Goal: Contribute content: Contribute content

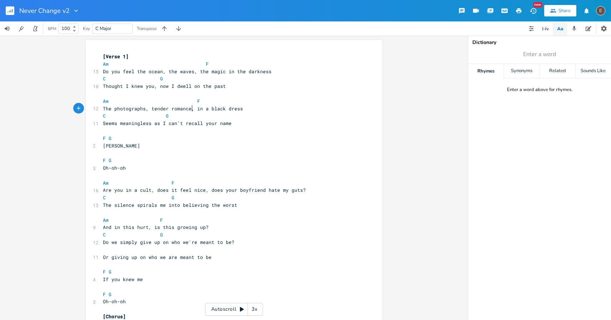
click at [191, 109] on span "The photographs, tender romance, in a black dress" at bounding box center [173, 108] width 140 height 6
click at [178, 110] on span "The photographs, tender romance, in a black dress" at bounding box center [173, 108] width 140 height 6
type textarea "romance"
click at [178, 110] on span "The photographs, tender romance, in a black dress" at bounding box center [173, 108] width 140 height 6
click at [521, 53] on span "Enter a word" at bounding box center [539, 54] width 143 height 13
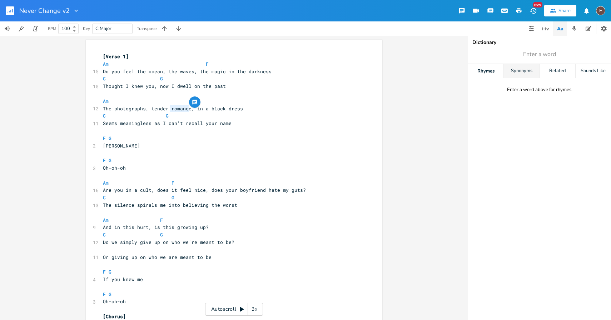
click at [518, 69] on div "Synonyms" at bounding box center [521, 71] width 35 height 14
click at [497, 71] on div "Rhymes" at bounding box center [485, 71] width 35 height 14
click at [506, 72] on div "Synonyms" at bounding box center [521, 71] width 35 height 14
click at [247, 121] on pre "Seems meaningless as I can't recall your name" at bounding box center [231, 124] width 258 height 8
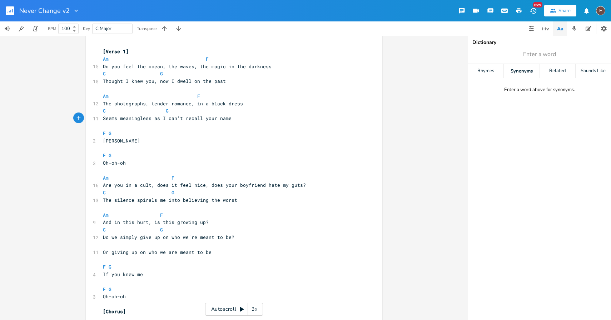
scroll to position [12, 0]
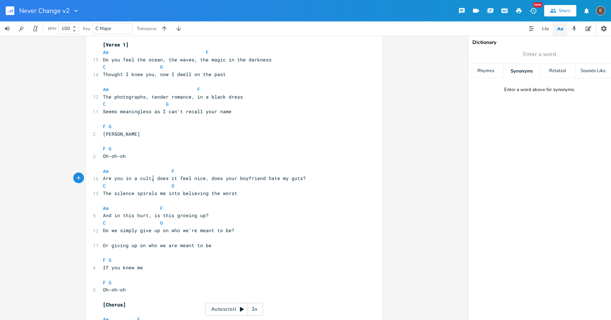
click at [150, 180] on span "Are you in a cult, does it feel nice, does your boyfriend hate my guts?" at bounding box center [204, 178] width 203 height 6
click at [108, 177] on span "Are you in a cult, does it feel nice, does your boyfriend hate my guts?" at bounding box center [204, 178] width 203 height 6
type textarea "Are"
click at [108, 177] on span "Are you in a cult, does it feel nice, does your boyfriend hate my guts?" at bounding box center [204, 178] width 203 height 6
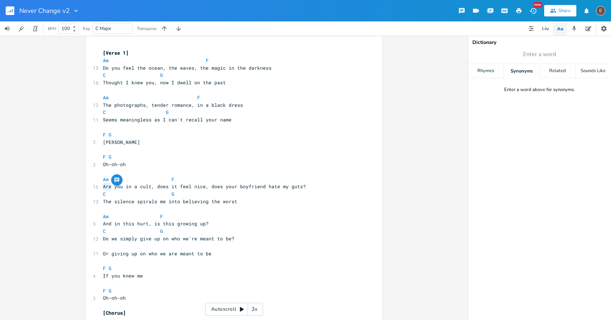
scroll to position [3, 0]
click at [304, 183] on pre "Am F" at bounding box center [231, 180] width 258 height 8
click at [304, 184] on pre "Are you in a cult, does it feel nice, does your boyfriend hate my guts?" at bounding box center [231, 187] width 258 height 8
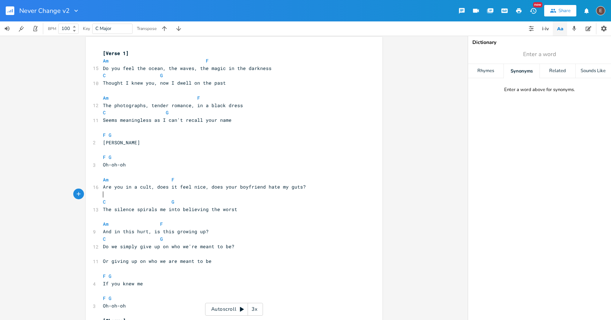
type textarea "R"
type textarea "B"
type textarea "Who joined a cult, whose boyfriend set the image of me"
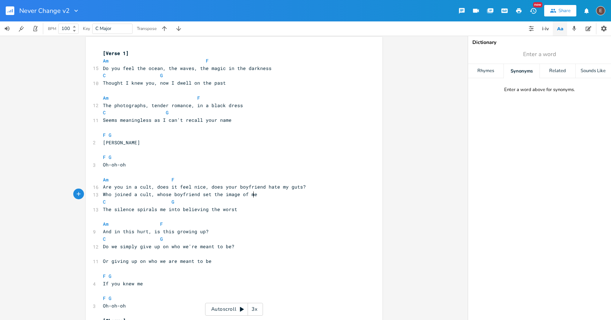
scroll to position [0, 120]
click at [275, 189] on span "Are you in a cult, does it feel nice, does your boyfriend hate my guts?" at bounding box center [204, 187] width 203 height 6
type textarea "Are you in a cult, does it feel nice, does your boyfriend hate my guts?"
click at [275, 189] on span "Are you in a cult, does it feel nice, does your boyfriend hate my guts?" at bounding box center [204, 187] width 203 height 6
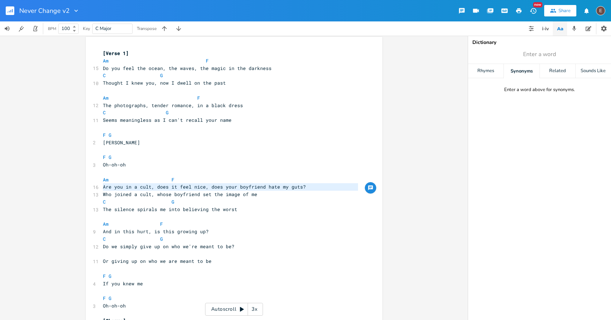
click at [290, 200] on pre "C G" at bounding box center [231, 202] width 258 height 8
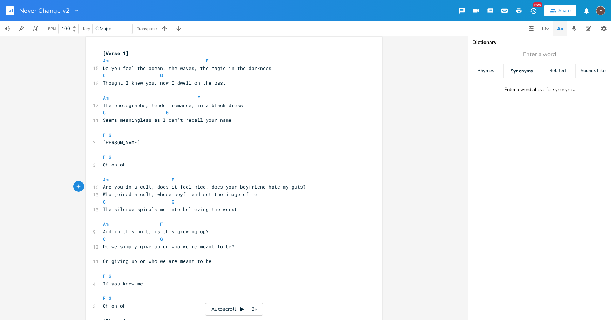
click at [267, 186] on span "Are you in a cult, does it feel nice, does your boyfriend hate my guts?" at bounding box center [204, 187] width 203 height 6
type textarea "hate"
click at [267, 189] on span "Are you in a cult, does it feel nice, does your boyfriend hate my guts?" at bounding box center [204, 187] width 203 height 6
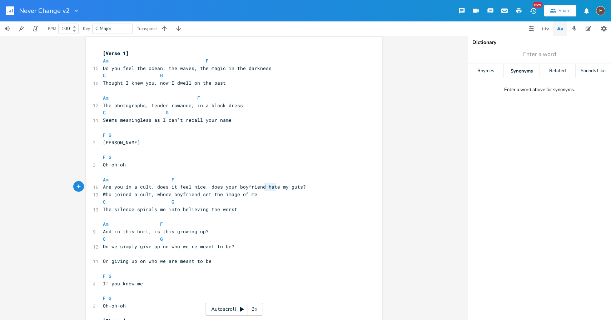
type textarea "Are you in a cult, does it feel nice, does your boyfriend hate my guts?"
click at [267, 189] on span "Are you in a cult, does it feel nice, does your boyfriend hate my guts?" at bounding box center [204, 187] width 203 height 6
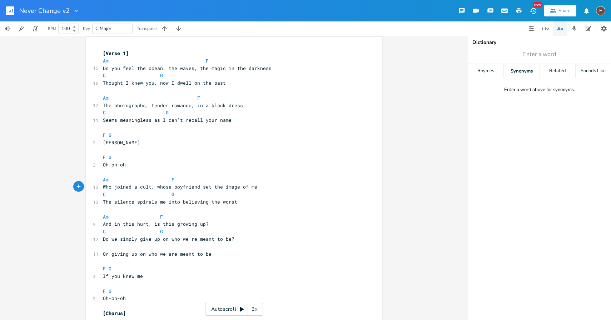
click at [256, 189] on pre "Who joined a cult, whose boyfriend set the image of me" at bounding box center [231, 187] width 258 height 8
click at [204, 187] on span "Who joined a cult, whose boyfriend set the image of me" at bounding box center [180, 187] width 154 height 6
type textarea "drew"
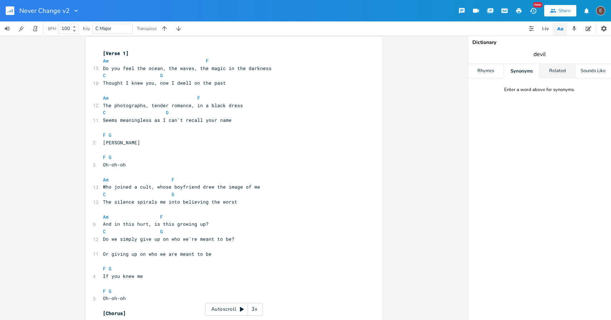
type input "devil"
click at [554, 71] on div "Related" at bounding box center [557, 71] width 35 height 14
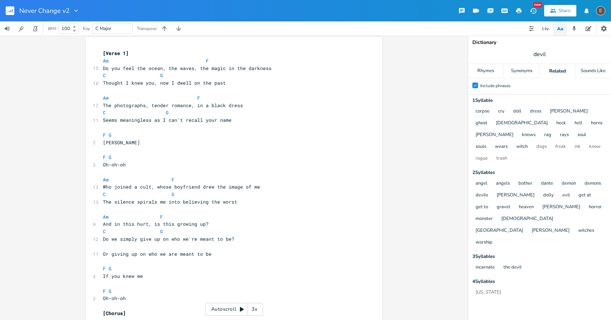
click at [555, 55] on span "devil" at bounding box center [539, 54] width 143 height 13
click at [550, 55] on span "devil" at bounding box center [539, 54] width 143 height 13
click at [547, 55] on span "devil" at bounding box center [539, 54] width 143 height 13
click at [545, 50] on input "devil" at bounding box center [540, 54] width 13 height 8
type input "devilish"
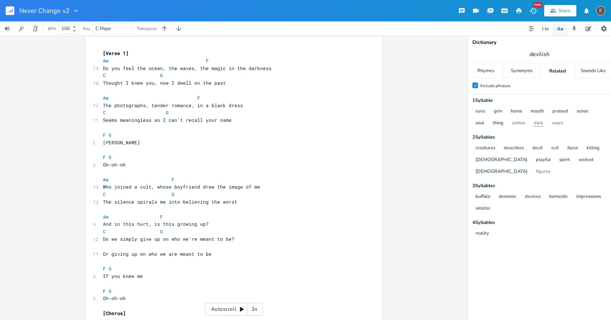
click at [538, 123] on button "dark" at bounding box center [539, 123] width 10 height 6
click at [547, 50] on input "devilish" at bounding box center [540, 54] width 20 height 8
type input "dark"
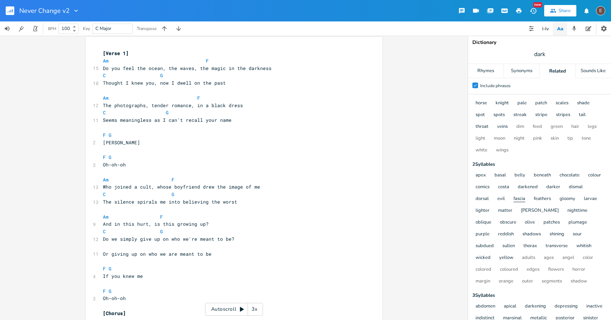
scroll to position [0, 0]
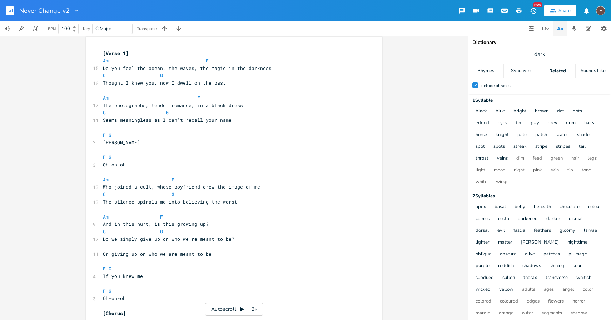
click at [555, 58] on span "dark" at bounding box center [539, 54] width 143 height 13
type input "sinister"
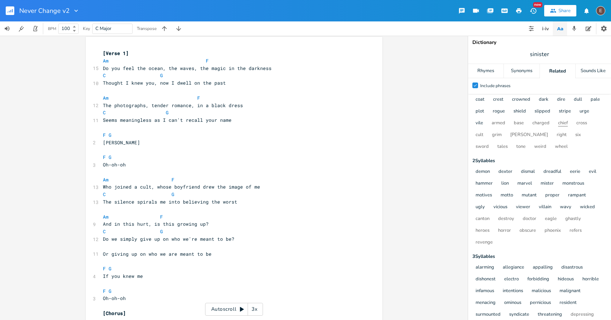
scroll to position [25, 0]
click at [223, 189] on span "Who joined a cult, whose boyfriend drew the image of me" at bounding box center [181, 187] width 157 height 6
type textarea "vicious"
type textarea "of me"
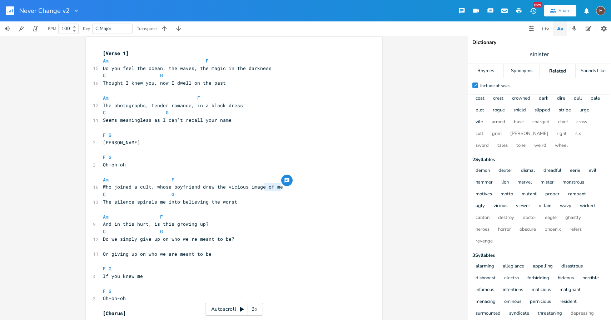
drag, startPoint x: 289, startPoint y: 188, endPoint x: 263, endPoint y: 190, distance: 26.5
click at [263, 190] on pre "Who joined a cult, whose boyfriend drew the vicious image of me" at bounding box center [231, 187] width 258 height 8
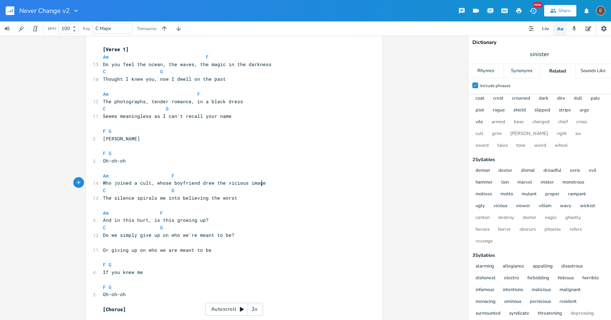
click at [103, 221] on span "And in this hurt, is this growing up?" at bounding box center [156, 220] width 106 height 6
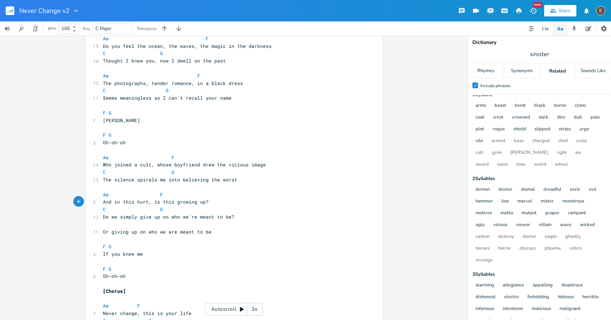
scroll to position [10, 0]
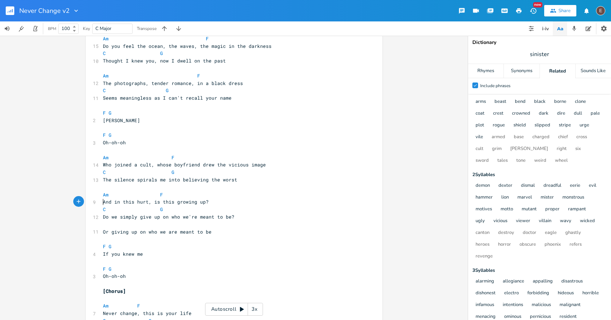
click at [229, 167] on span "Who joined a cult, whose boyfriend drew the vicious image" at bounding box center [184, 165] width 163 height 6
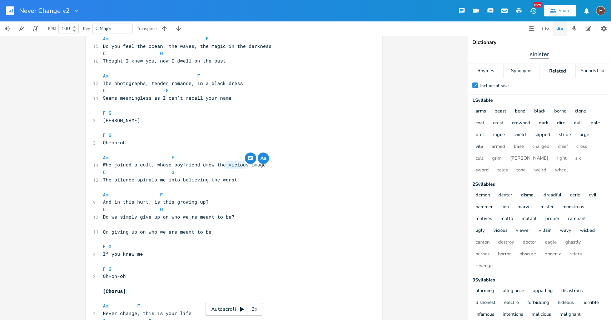
type textarea "vicious"
click at [525, 52] on span "sinister" at bounding box center [539, 54] width 143 height 13
type input "unrecognizable"
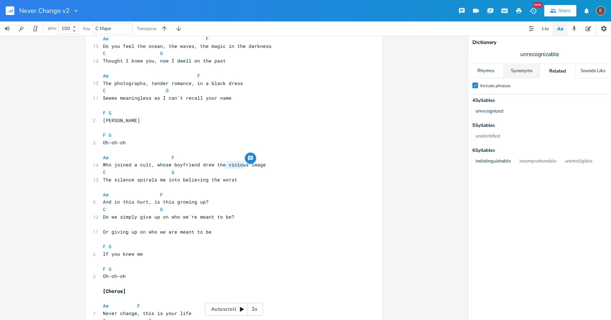
click at [533, 73] on div "Synonyms" at bounding box center [521, 71] width 35 height 14
click at [552, 73] on div "Related" at bounding box center [557, 71] width 35 height 14
type input "faded"
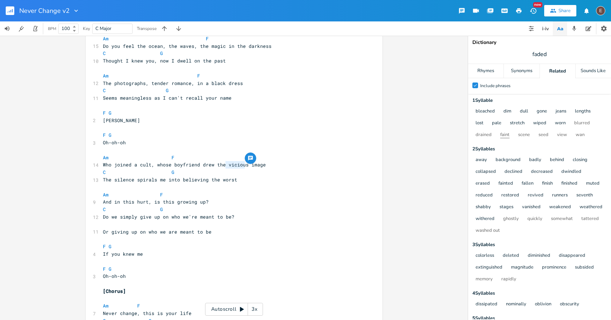
click at [507, 134] on button "faint" at bounding box center [505, 135] width 9 height 6
click at [232, 164] on span "Who joined a cult, whose boyfriend drew the vicious image" at bounding box center [184, 165] width 163 height 6
type textarea "vicious"
click at [232, 164] on span "Who joined a cult, whose boyfriend drew the vicious image" at bounding box center [184, 165] width 163 height 6
click at [245, 167] on span "Who joined a cult, whose boyfriend drew the vicious image" at bounding box center [184, 165] width 163 height 6
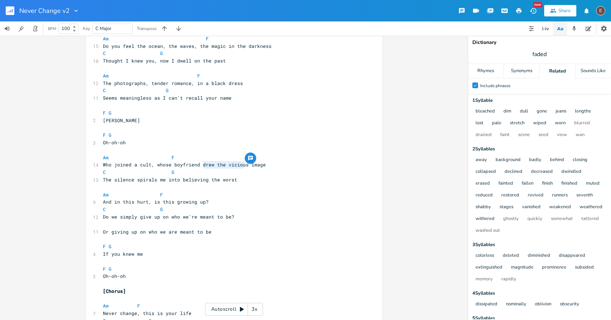
type textarea "drew the vicious"
drag, startPoint x: 243, startPoint y: 166, endPoint x: 198, endPoint y: 167, distance: 44.7
click at [198, 167] on span "Who joined a cult, whose boyfriend drew the vicious image" at bounding box center [184, 165] width 163 height 6
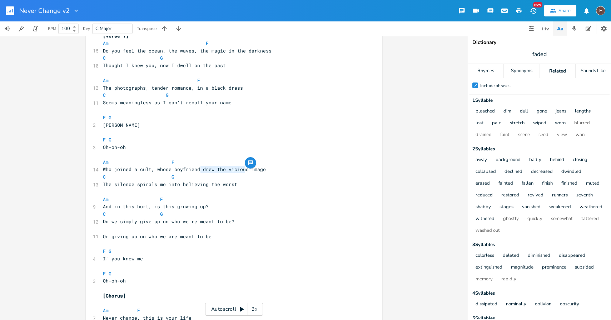
scroll to position [27, 0]
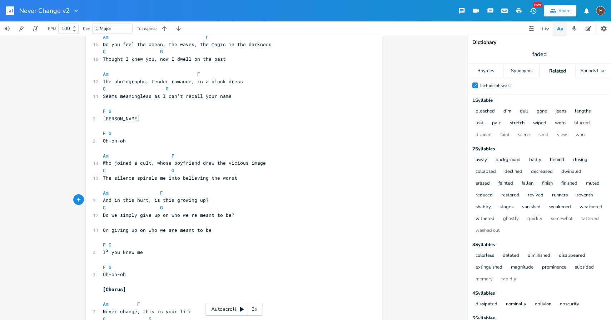
click at [112, 200] on span "And in this hurt, is this growing up?" at bounding box center [156, 200] width 106 height 6
type textarea "in this hurt,"
drag, startPoint x: 148, startPoint y: 203, endPoint x: 112, endPoint y: 202, distance: 36.5
click at [112, 202] on span "And in this hurt, is this growing up?" at bounding box center [156, 200] width 106 height 6
click at [149, 205] on span at bounding box center [154, 208] width 11 height 8
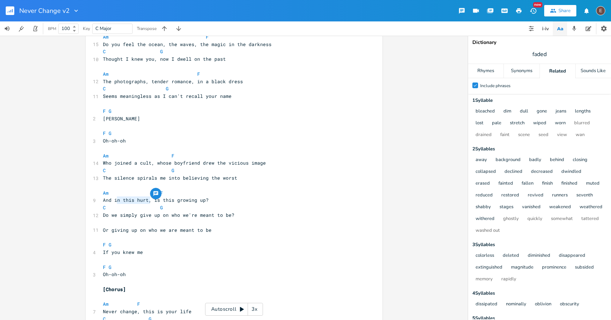
type textarea "in this hurt,"
drag, startPoint x: 147, startPoint y: 200, endPoint x: 113, endPoint y: 202, distance: 34.8
click at [113, 202] on span "And in this hurt, is this growing up?" at bounding box center [156, 200] width 106 height 6
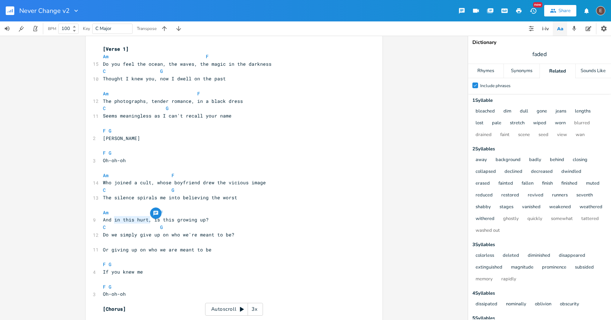
scroll to position [6, 0]
click at [271, 184] on pre "Who joined a cult, whose boyfriend drew the vicious image" at bounding box center [231, 185] width 258 height 8
type textarea "of me"
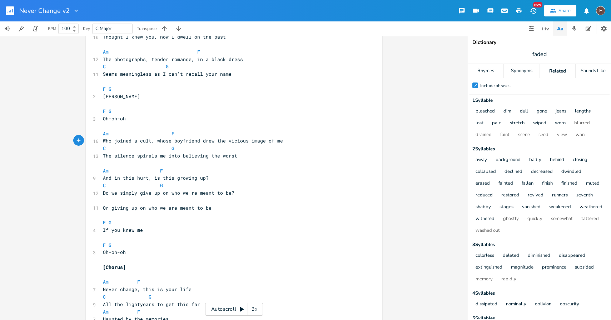
scroll to position [51, 0]
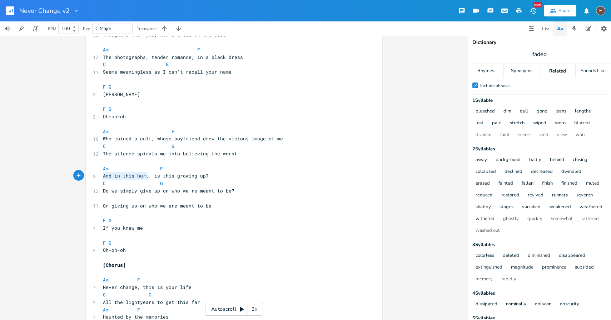
drag, startPoint x: 144, startPoint y: 177, endPoint x: 100, endPoint y: 177, distance: 44.3
click at [102, 177] on pre "And in this hurt, is this growing up?" at bounding box center [231, 176] width 258 height 8
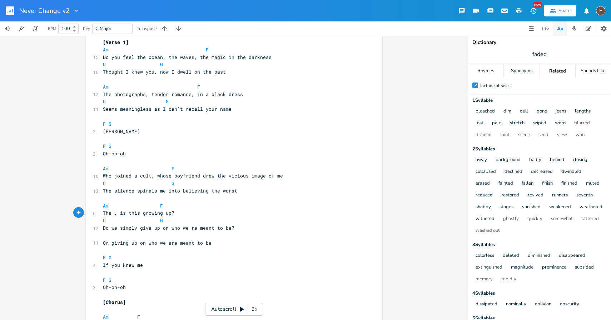
scroll to position [0, 14]
type textarea "The light don"
type textarea "don't"
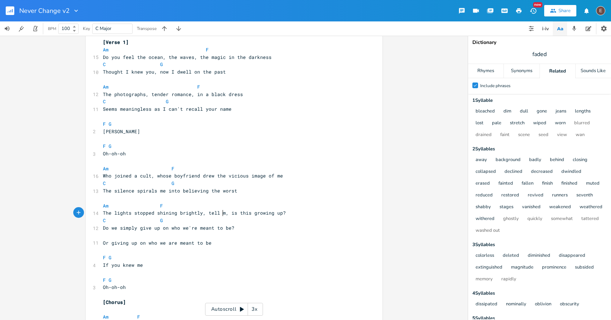
type textarea "s stopped shining brightly, tell me"
click at [153, 209] on span at bounding box center [154, 206] width 11 height 8
click at [285, 208] on pre "Am F" at bounding box center [231, 206] width 258 height 8
click at [152, 222] on span at bounding box center [154, 221] width 11 height 8
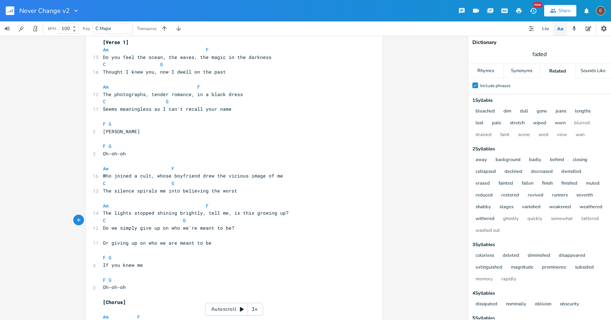
click at [211, 237] on pre "​" at bounding box center [231, 236] width 258 height 8
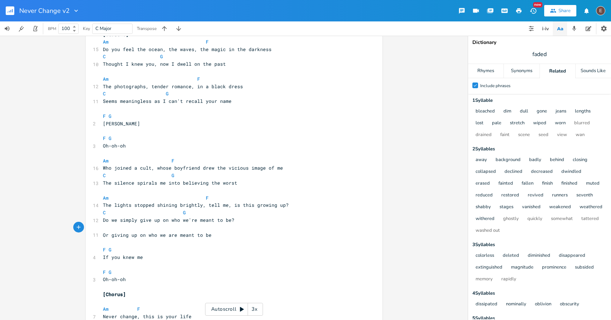
scroll to position [24, 0]
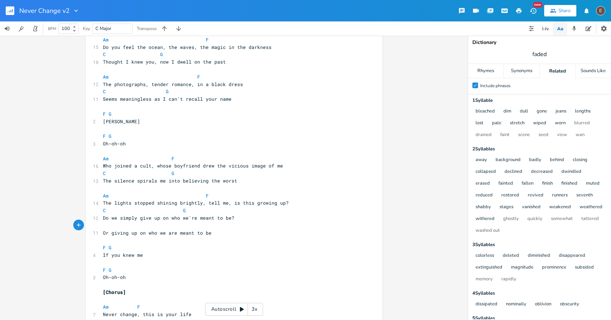
click at [208, 235] on pre "Or giving up on who we are meant to be" at bounding box center [231, 234] width 258 height 8
type textarea "Or giving up on who we are meant to be"
click at [208, 235] on pre "Or giving up on who we are meant to be" at bounding box center [231, 234] width 258 height 8
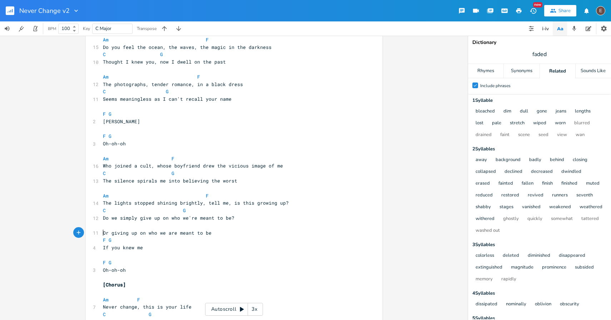
click at [214, 234] on pre "Or giving up on who we are meant to be" at bounding box center [231, 234] width 258 height 8
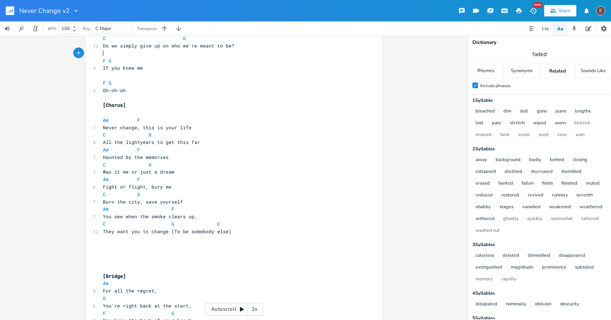
scroll to position [0, 0]
